Goal: Communication & Community: Answer question/provide support

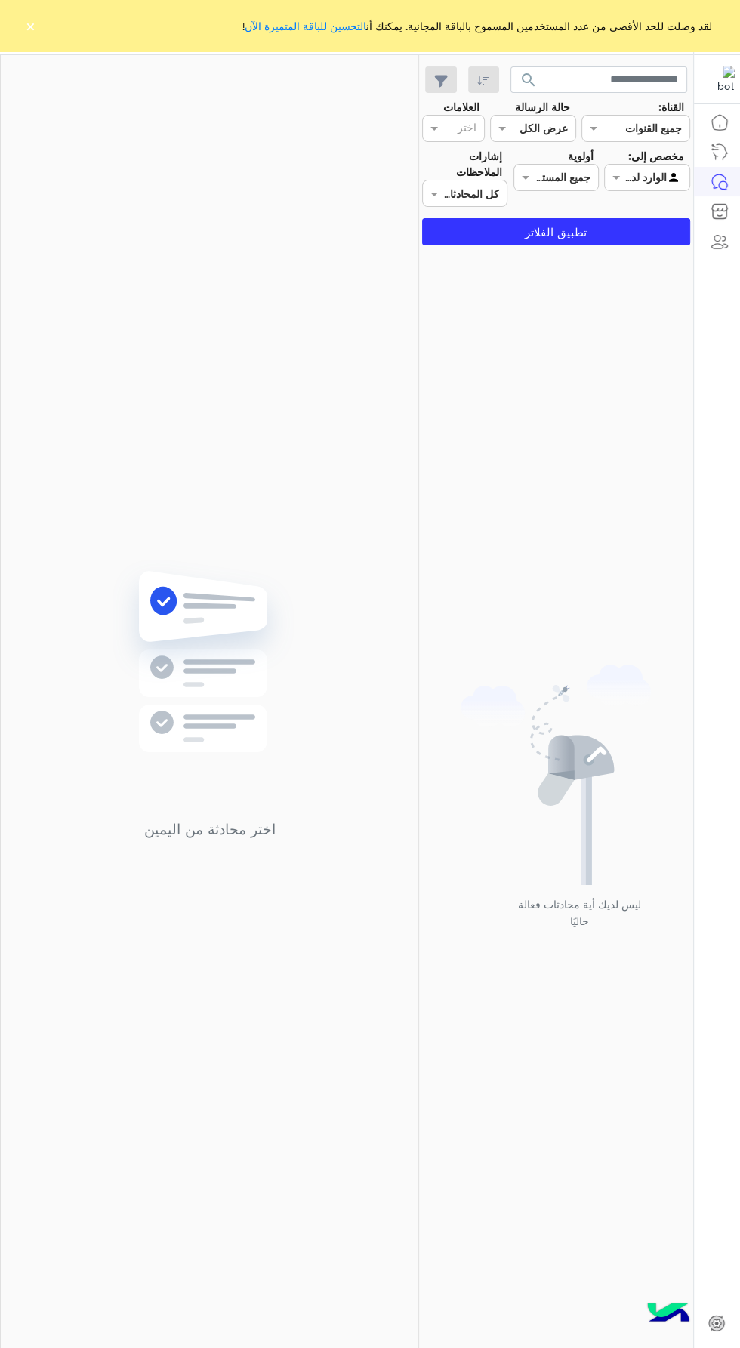
click at [39, 32] on div "لقد وصلت للحد الأقصى من عدد المستخدمين المسموح بالباقة المجانية. يمكنك أن التحس…" at bounding box center [370, 25] width 740 height 51
click at [35, 61] on div "اختر محادثة من اليمين" at bounding box center [209, 704] width 417 height 1298
click at [39, 32] on div "لقد وصلت للحد الأقصى من عدد المستخدمين المسموح بالباقة المجانية. يمكنك أن التحس…" at bounding box center [370, 25] width 740 height 51
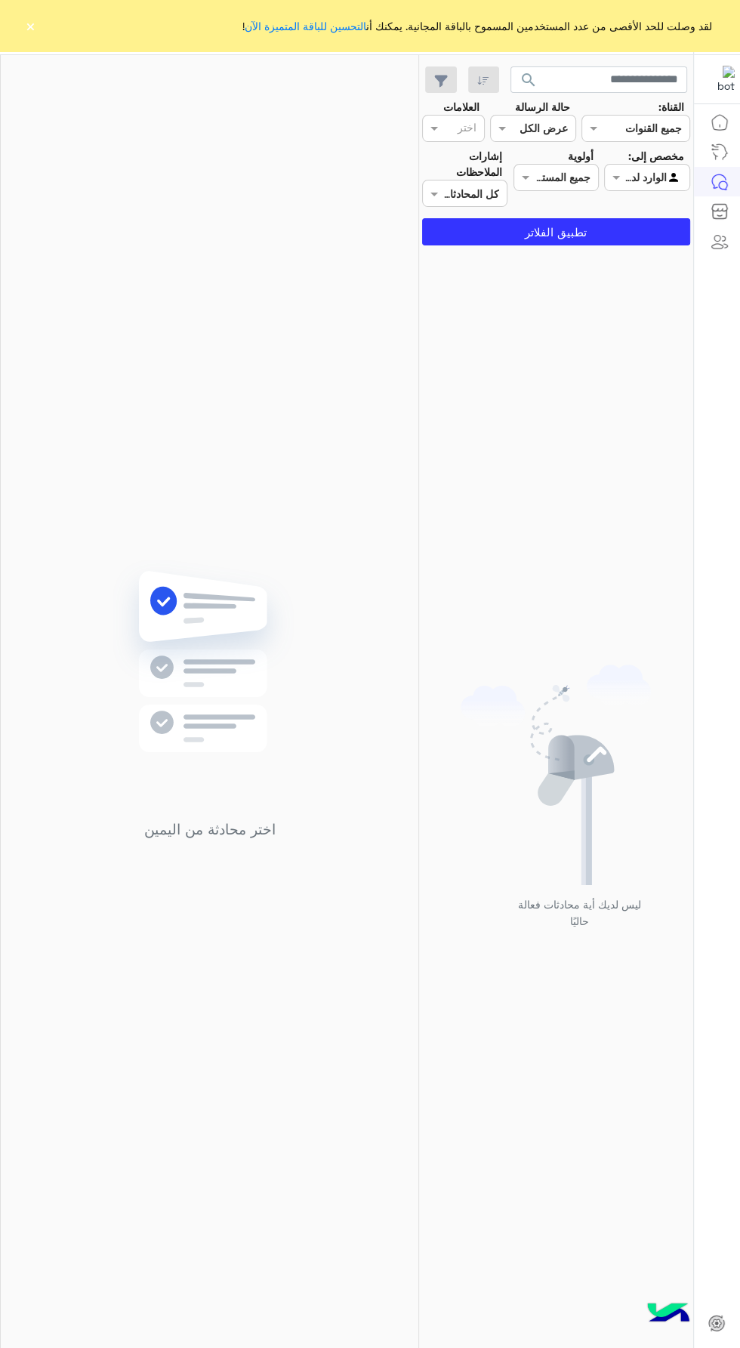
click at [35, 25] on button "×" at bounding box center [30, 25] width 15 height 15
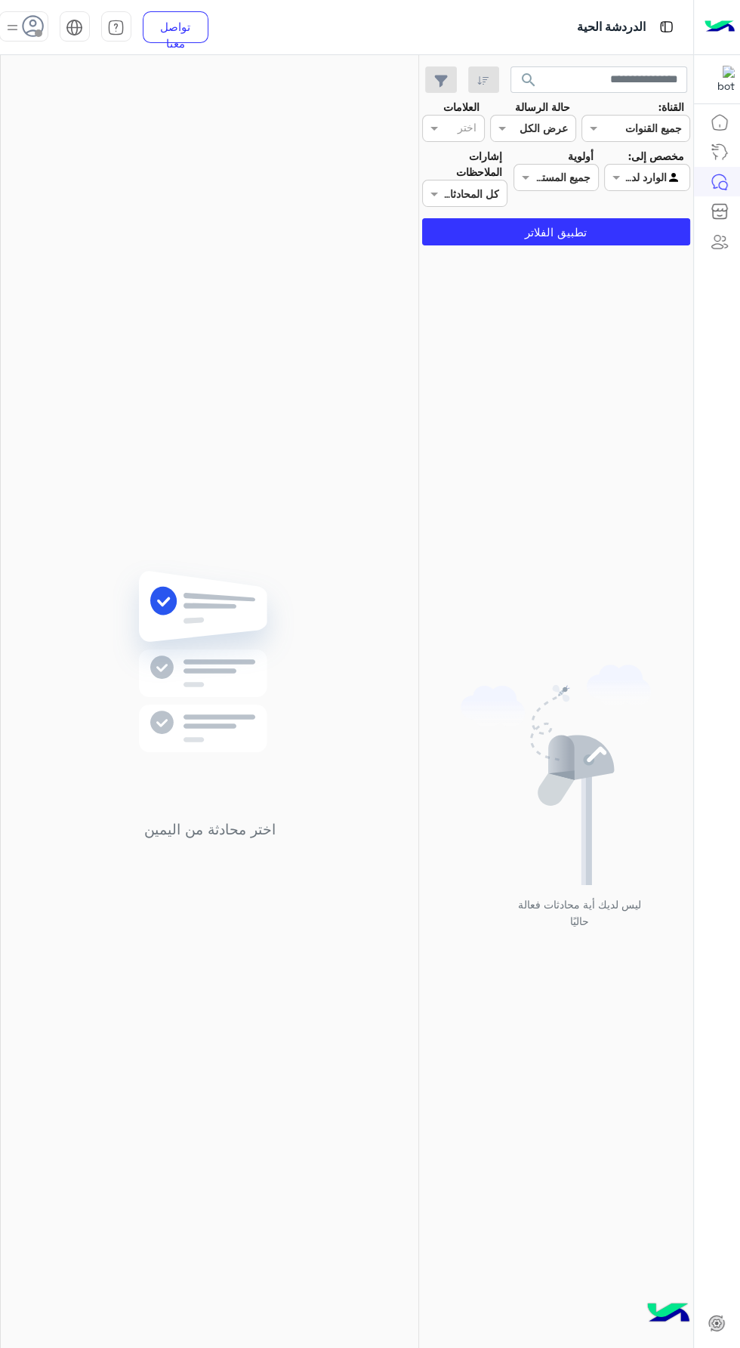
click at [39, 32] on span at bounding box center [39, 33] width 8 height 8
click at [25, 135] on label "وقت الراحة" at bounding box center [105, 148] width 165 height 27
click at [28, 122] on label "متصل" at bounding box center [105, 115] width 165 height 27
